Goal: Task Accomplishment & Management: Use online tool/utility

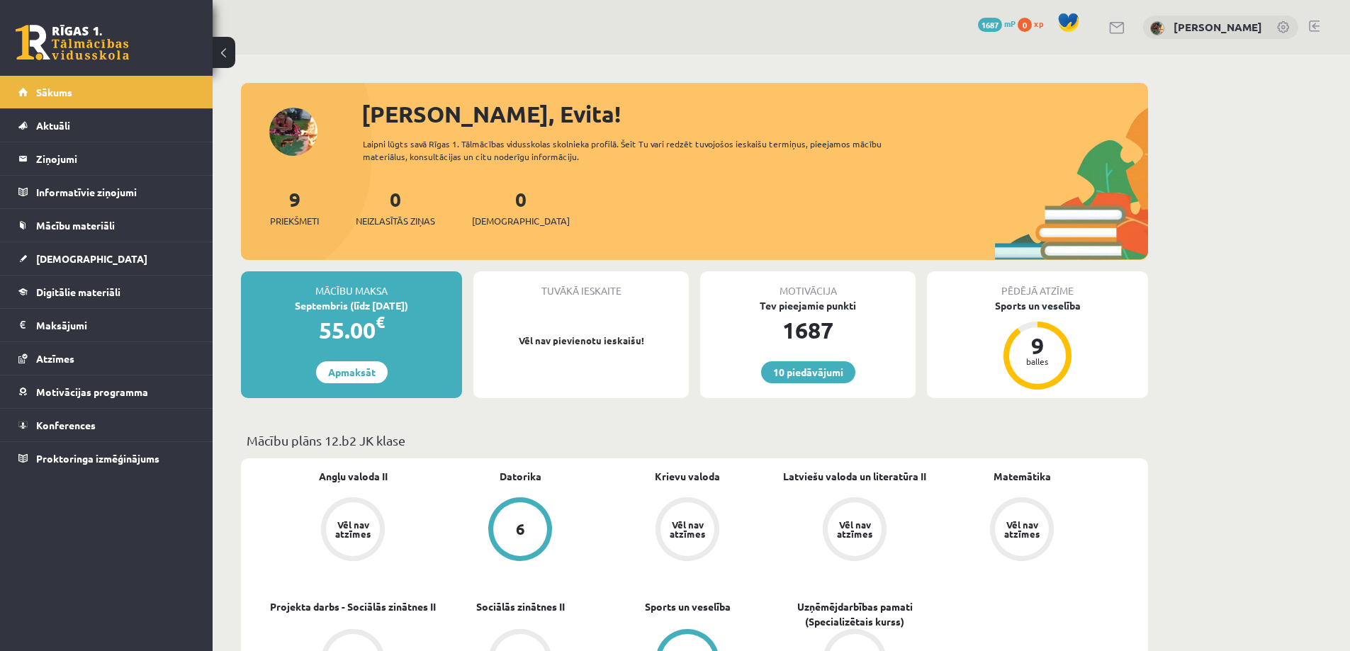
click at [53, 259] on span "[DEMOGRAPHIC_DATA]" at bounding box center [91, 258] width 111 height 13
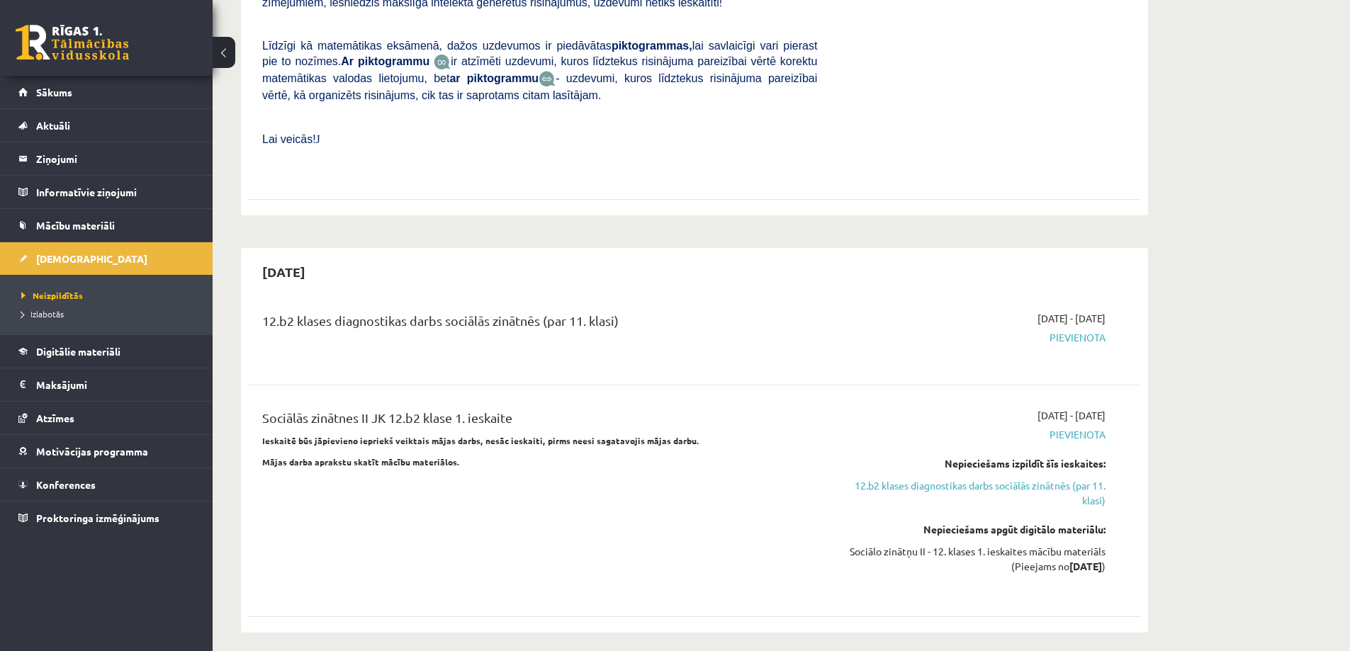
scroll to position [922, 0]
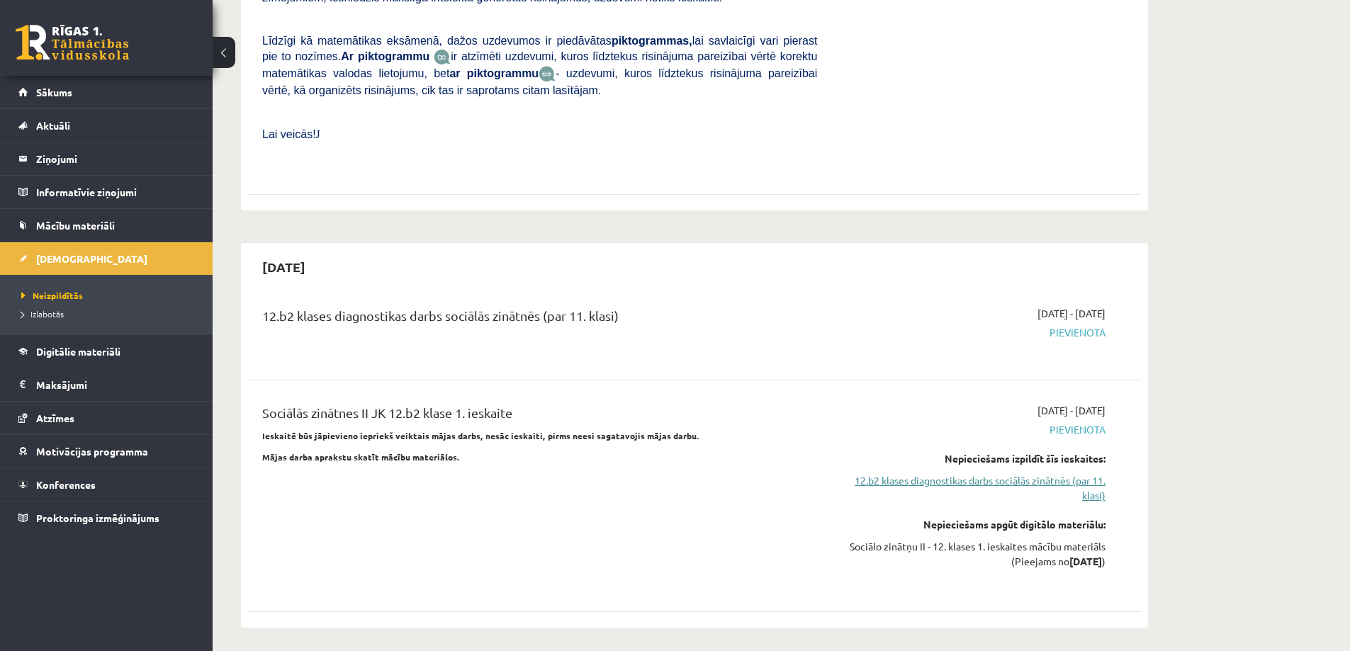
click at [1002, 474] on link "12.b2 klases diagnostikas darbs sociālās zinātnēs (par 11. klasi)" at bounding box center [972, 489] width 267 height 30
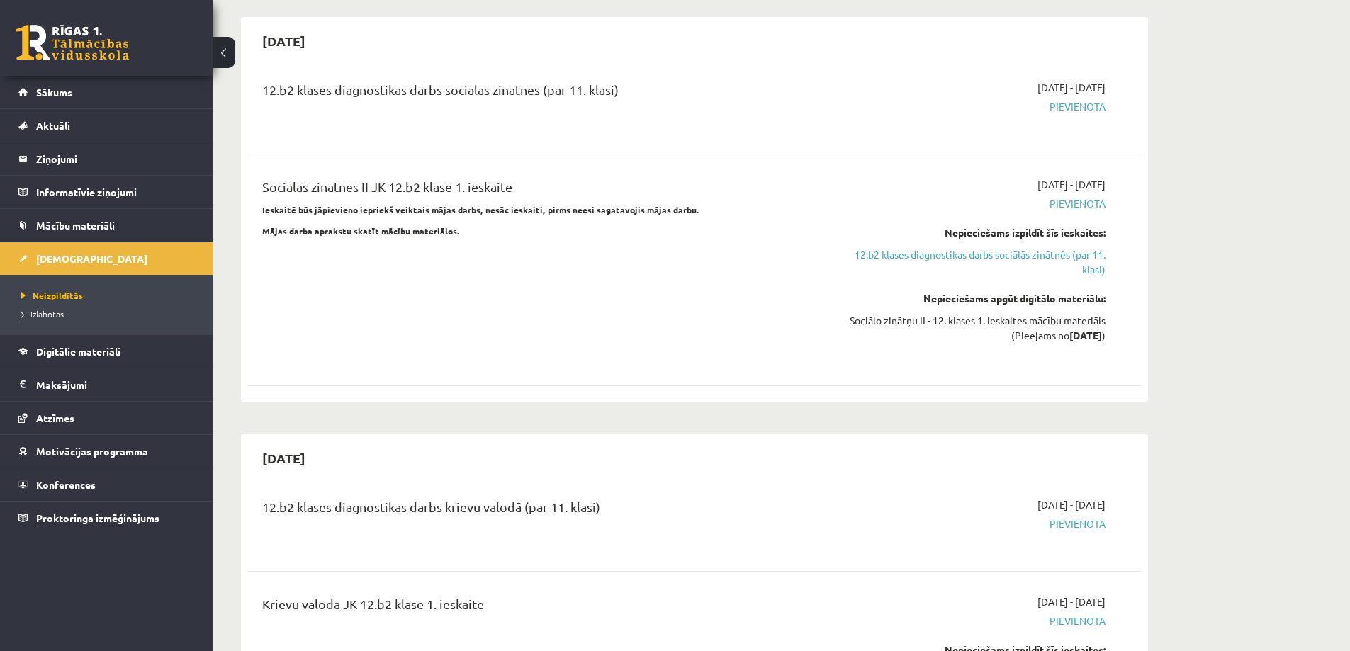
scroll to position [1111, 0]
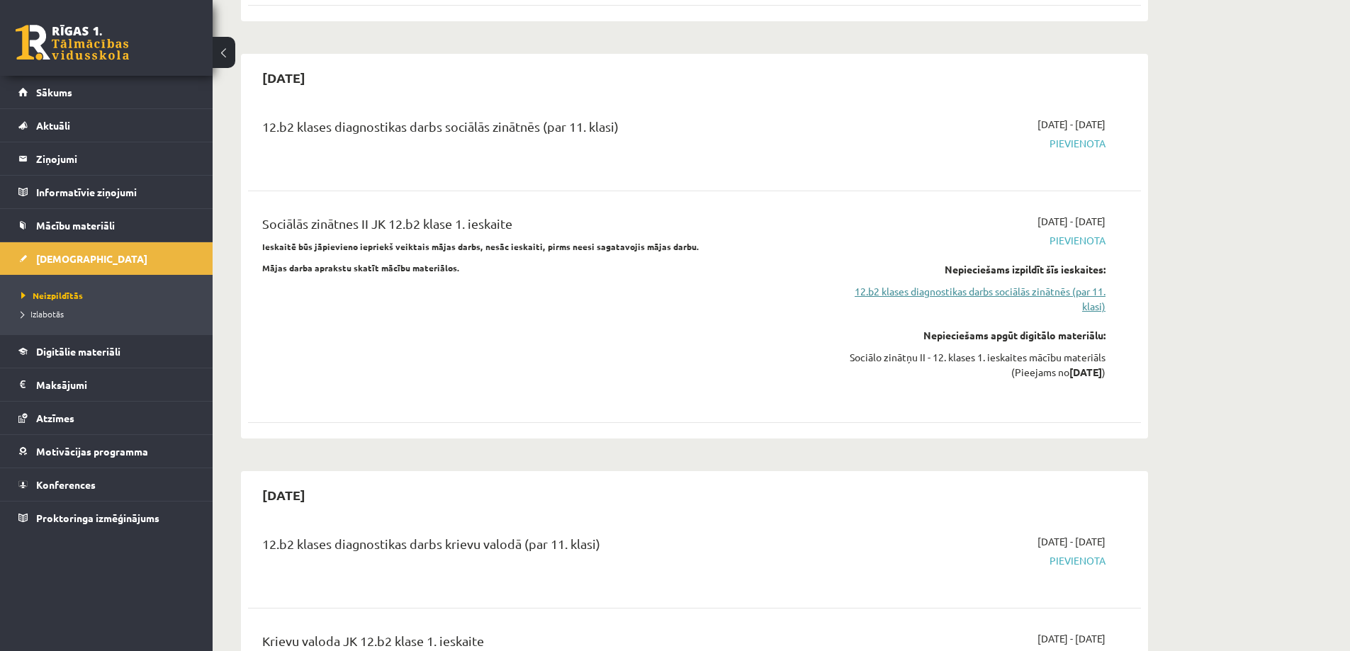
click at [952, 284] on link "12.b2 klases diagnostikas darbs sociālās zinātnēs (par 11. klasi)" at bounding box center [972, 299] width 267 height 30
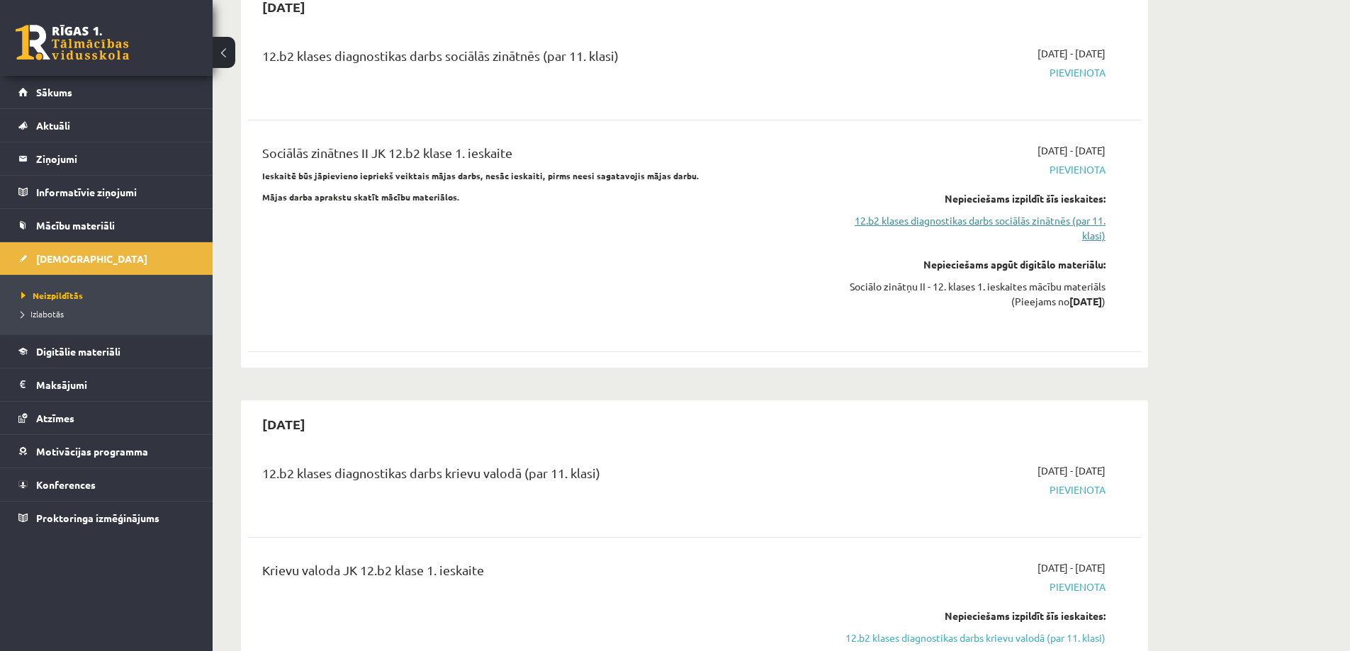
click at [959, 213] on link "12.b2 klases diagnostikas darbs sociālās zinātnēs (par 11. klasi)" at bounding box center [972, 228] width 267 height 30
click at [979, 213] on link "12.b2 klases diagnostikas darbs sociālās zinātnēs (par 11. klasi)" at bounding box center [972, 228] width 267 height 30
